Goal: Task Accomplishment & Management: Manage account settings

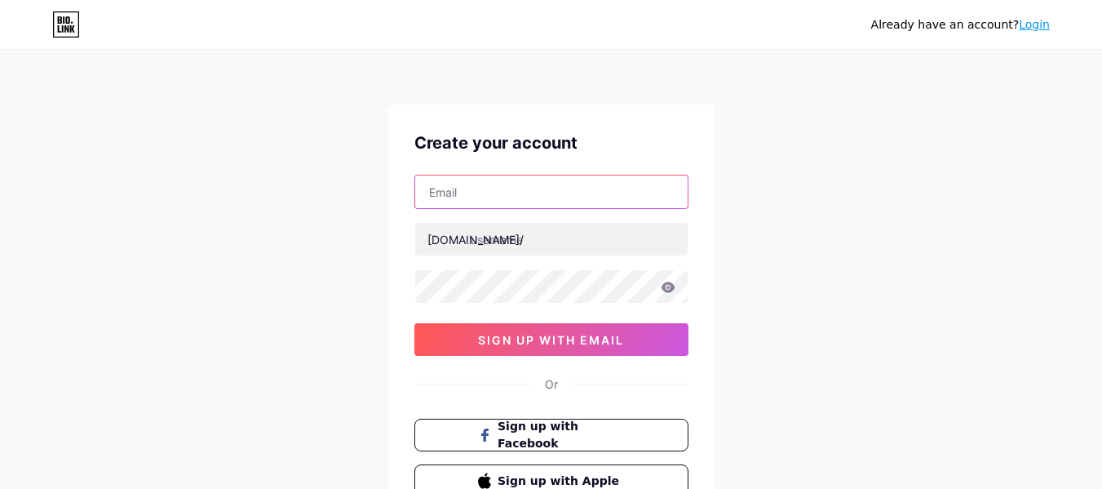
drag, startPoint x: 0, startPoint y: 0, endPoint x: 598, endPoint y: 204, distance: 631.9
click at [598, 204] on input "text" at bounding box center [551, 191] width 273 height 33
type input "[EMAIL_ADDRESS][DOMAIN_NAME]"
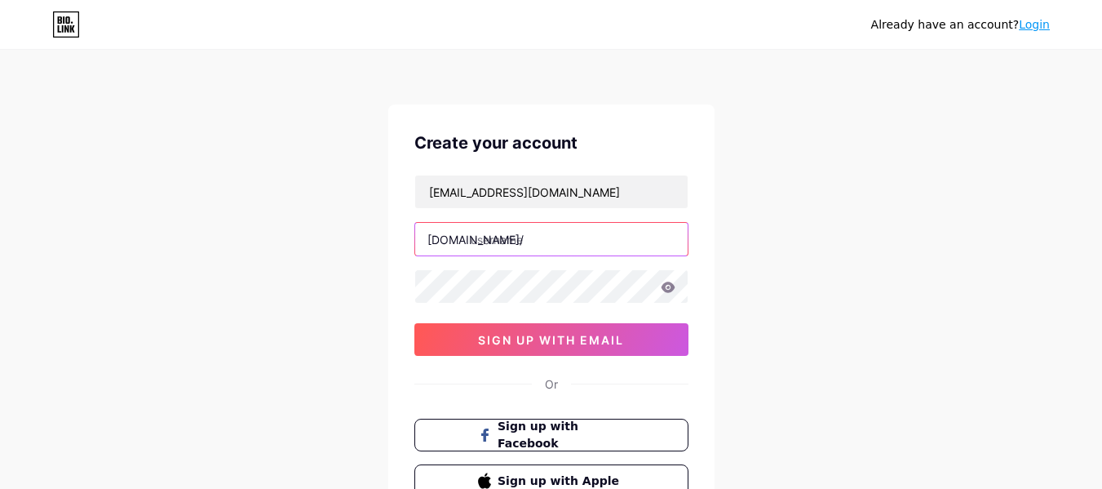
click at [583, 243] on input "text" at bounding box center [551, 239] width 273 height 33
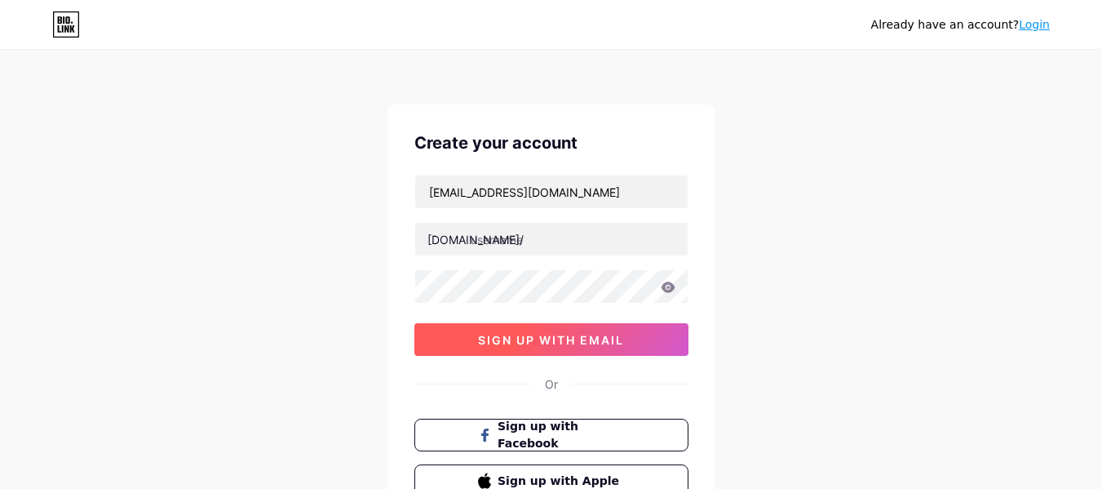
click at [603, 343] on span "sign up with email" at bounding box center [551, 340] width 146 height 14
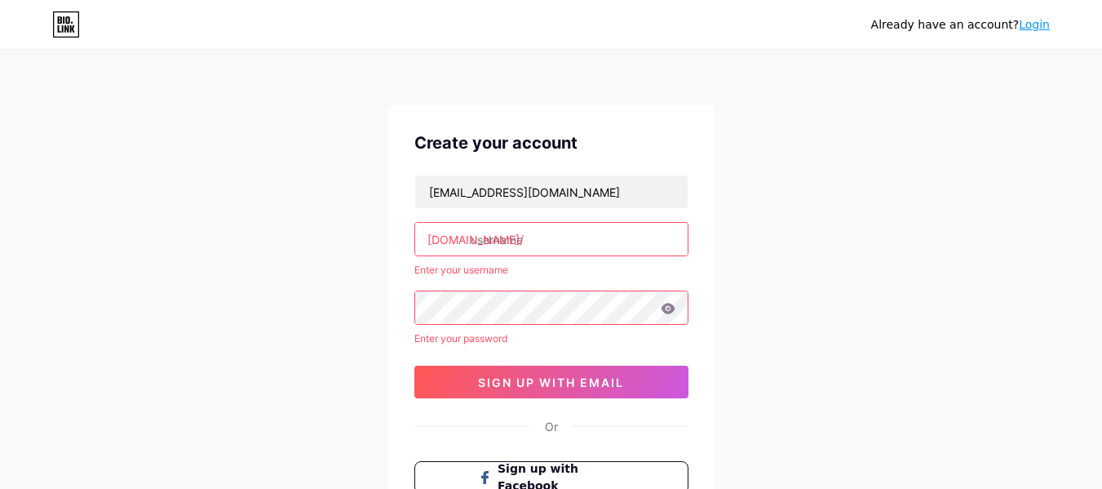
click at [552, 431] on div "Or" at bounding box center [551, 426] width 13 height 17
click at [742, 245] on div "Already have an account? Login Create your account [EMAIL_ADDRESS][DOMAIN_NAME]…" at bounding box center [551, 333] width 1102 height 667
click at [1030, 29] on link "Login" at bounding box center [1034, 24] width 31 height 13
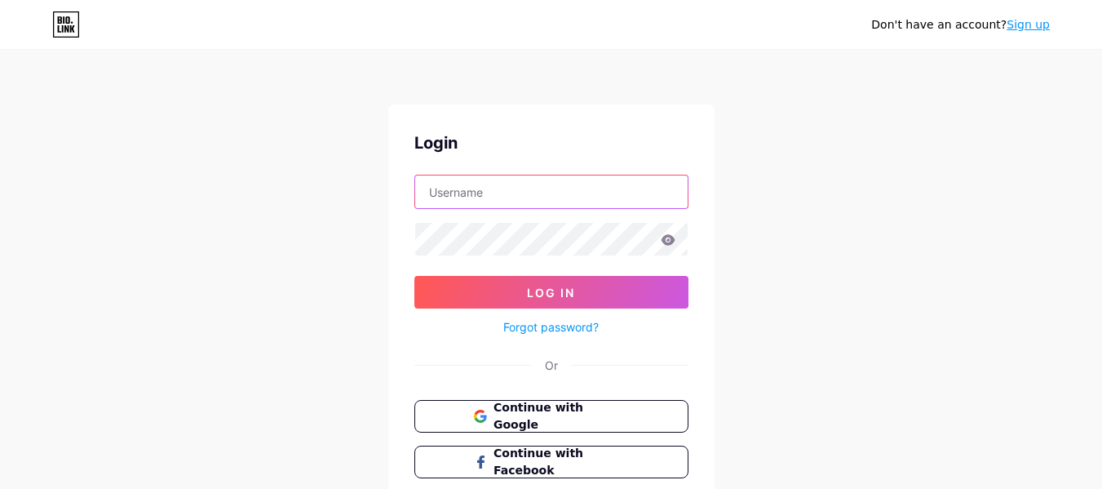
click at [664, 189] on input "text" at bounding box center [551, 191] width 273 height 33
type input "[EMAIL_ADDRESS][DOMAIN_NAME]"
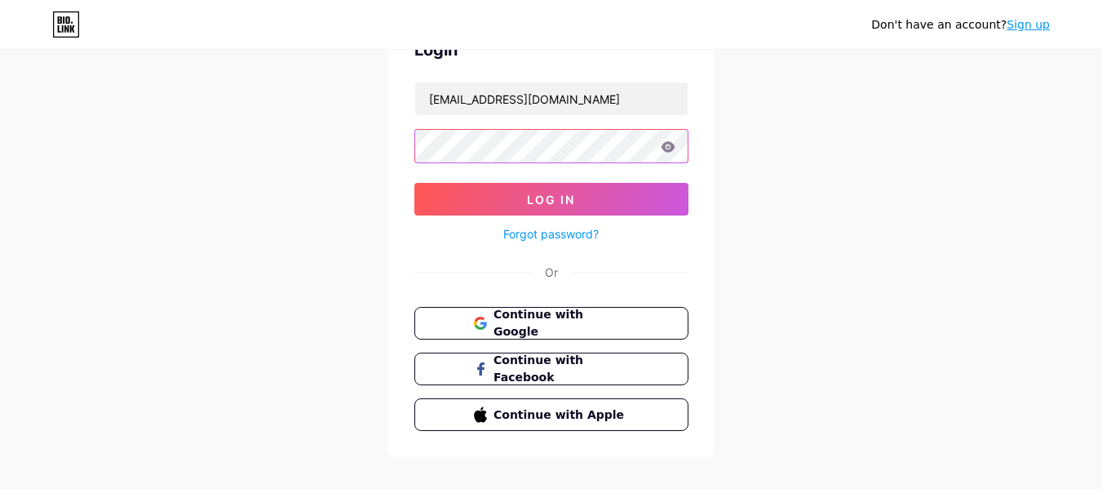
scroll to position [95, 0]
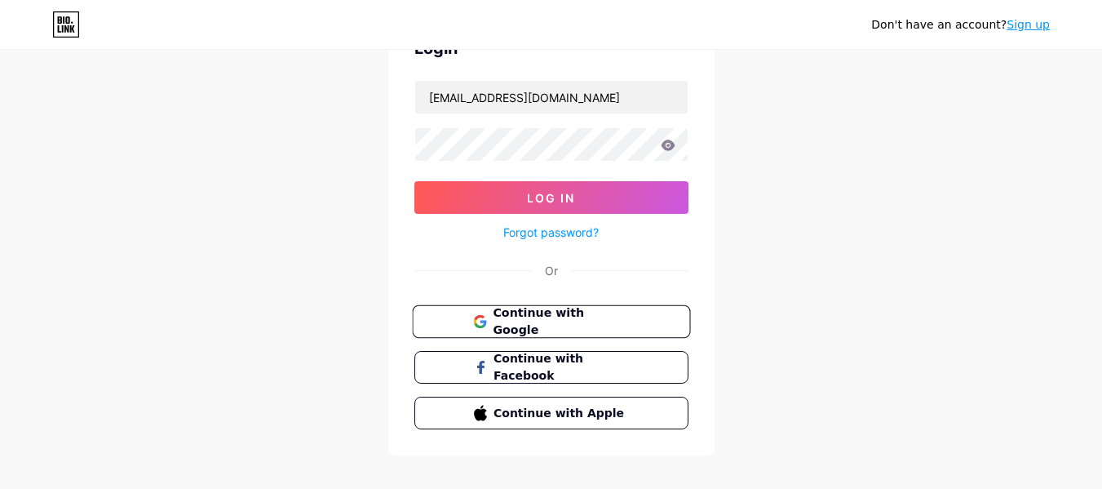
click at [612, 327] on span "Continue with Google" at bounding box center [561, 321] width 136 height 35
